Goal: Task Accomplishment & Management: Use online tool/utility

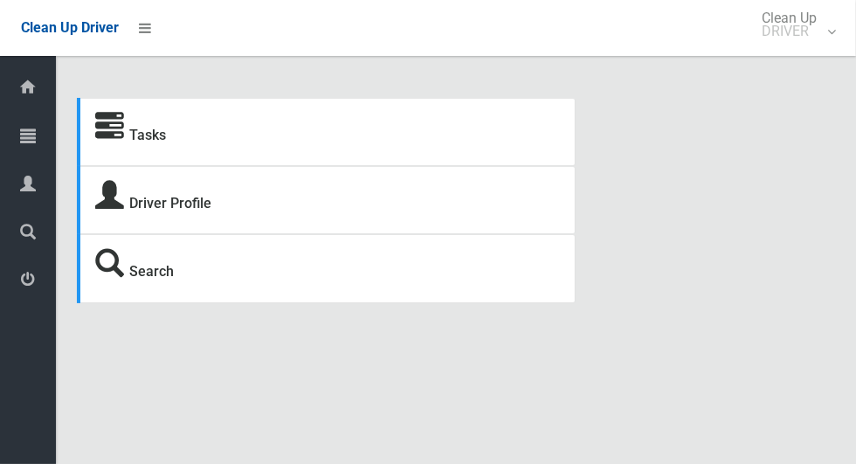
click at [22, 296] on icon at bounding box center [28, 279] width 16 height 35
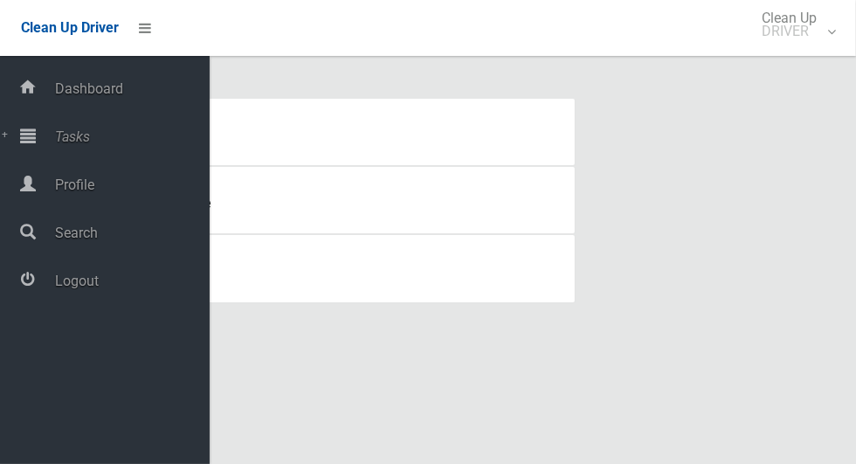
click at [28, 296] on icon at bounding box center [28, 279] width 16 height 35
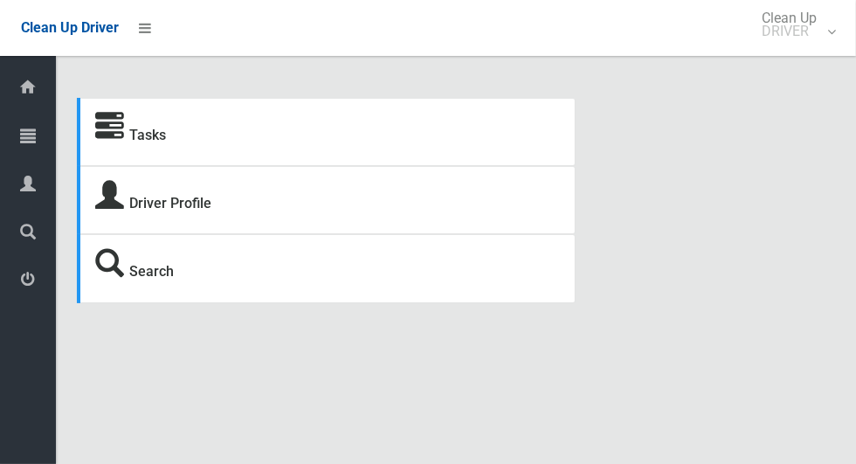
click at [26, 148] on icon at bounding box center [28, 135] width 16 height 35
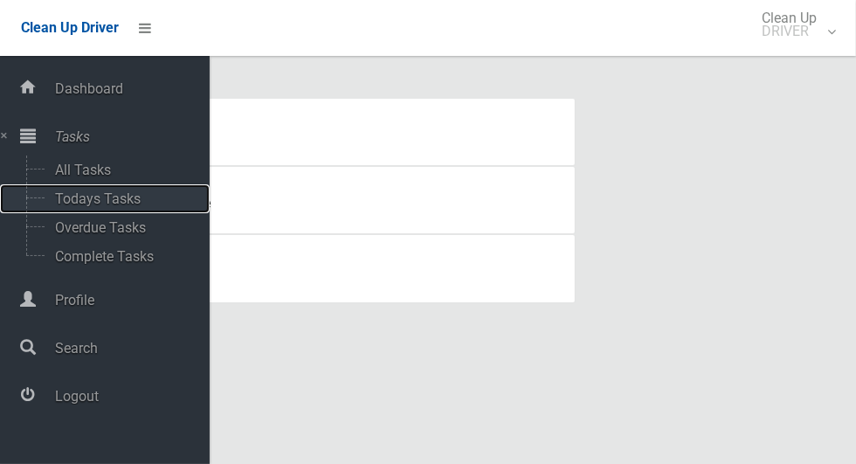
click at [66, 202] on span "Todays Tasks" at bounding box center [122, 198] width 145 height 17
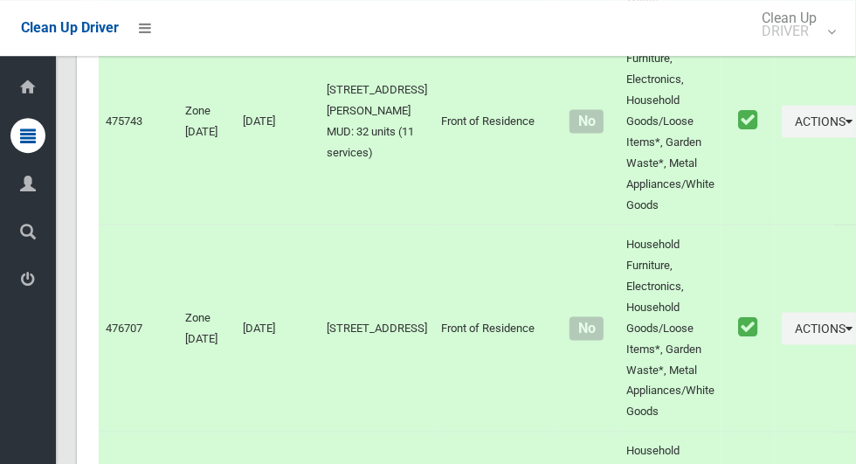
scroll to position [9005, 0]
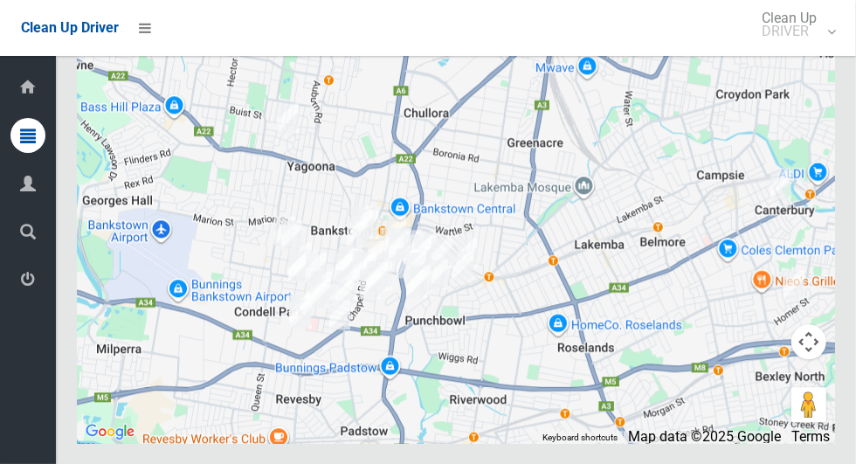
click at [30, 289] on icon at bounding box center [28, 279] width 16 height 35
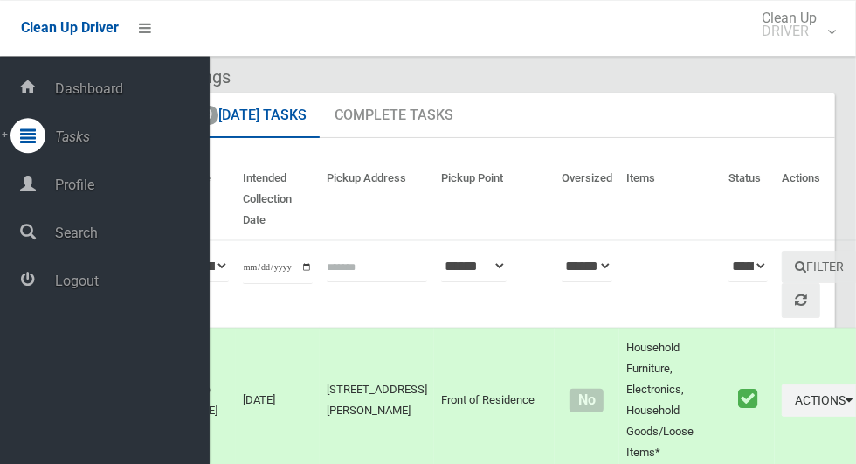
scroll to position [0, 0]
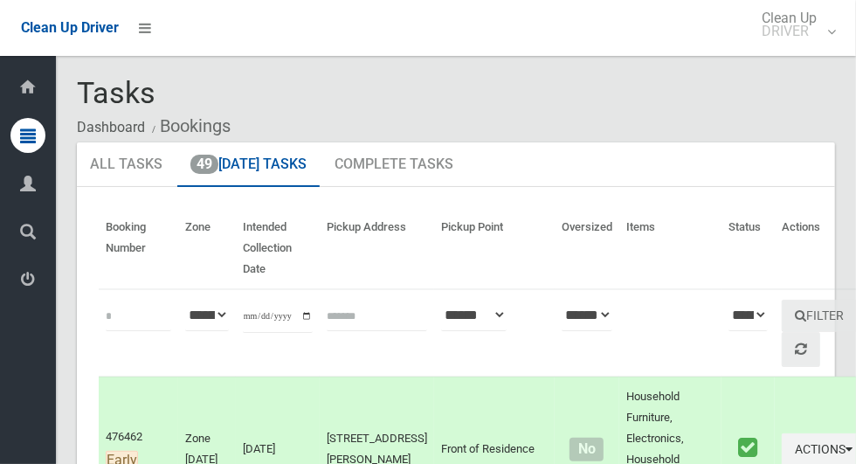
click at [22, 293] on icon at bounding box center [28, 279] width 16 height 35
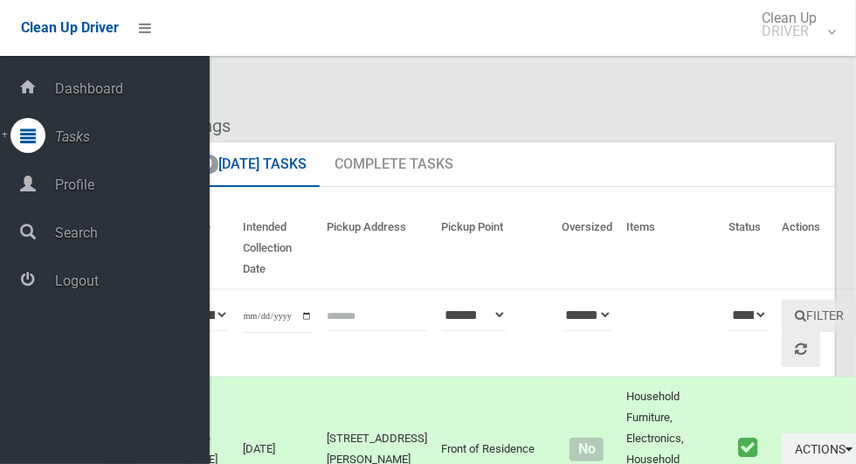
click at [35, 296] on icon at bounding box center [28, 279] width 16 height 35
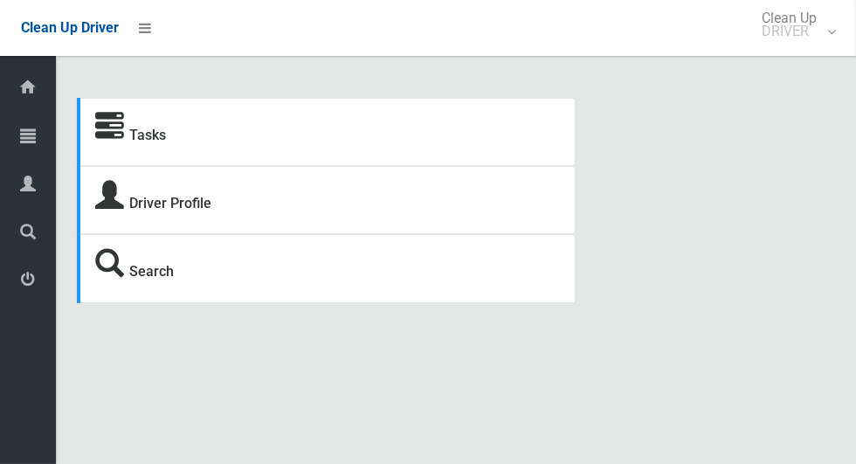
click at [21, 142] on icon at bounding box center [28, 135] width 16 height 35
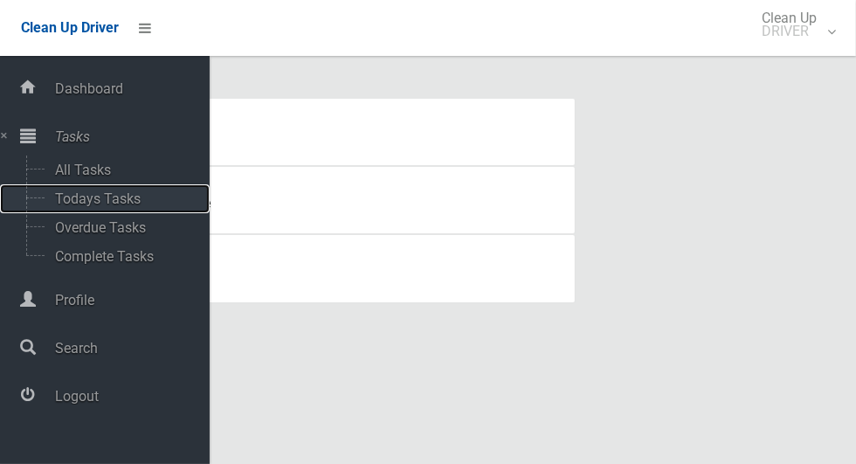
click at [59, 205] on span "Todays Tasks" at bounding box center [122, 198] width 145 height 17
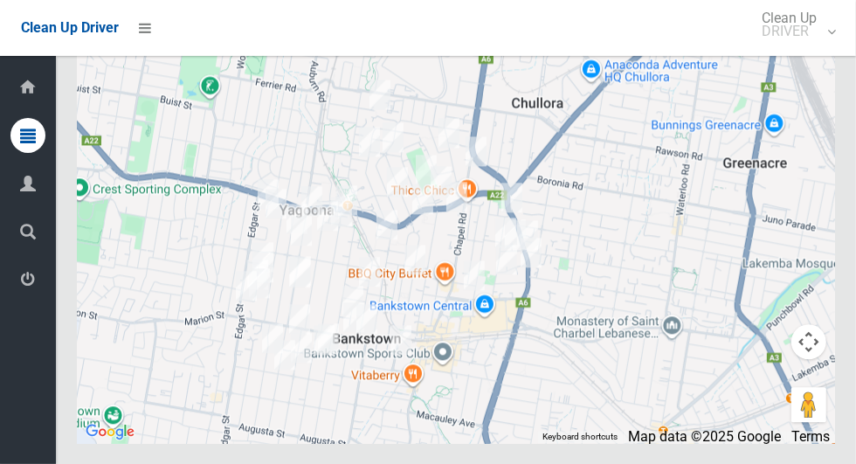
scroll to position [8247, 0]
